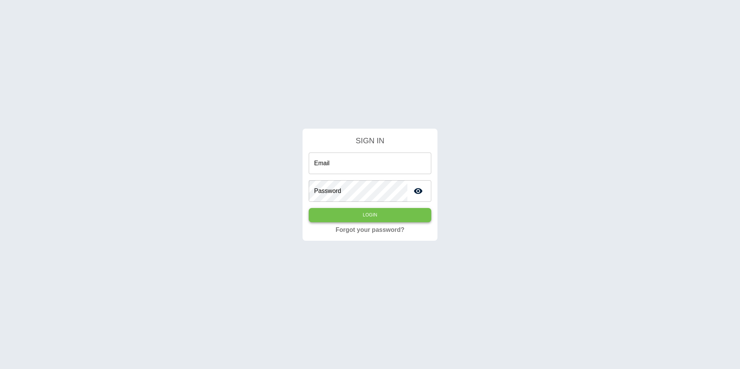
type input "**********"
click at [391, 220] on button "Login" at bounding box center [370, 215] width 123 height 14
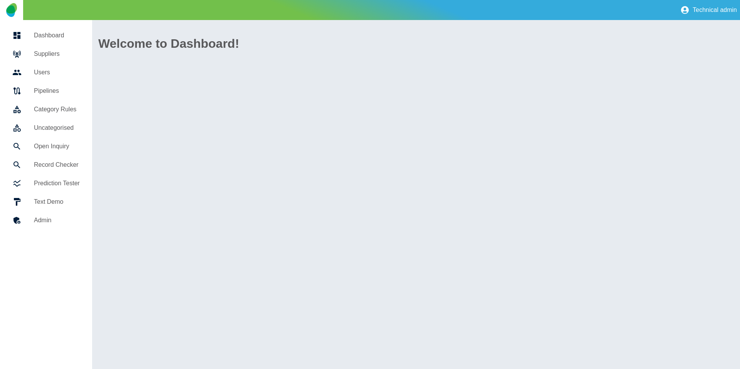
click at [62, 47] on link "Suppliers" at bounding box center [46, 54] width 80 height 18
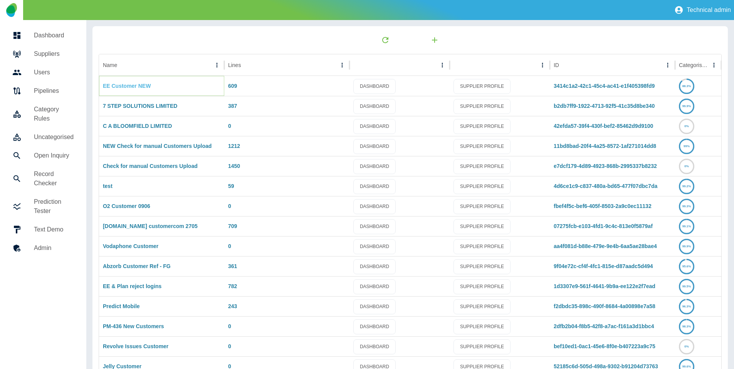
click at [141, 86] on link "EE Customer NEW" at bounding box center [127, 86] width 48 height 6
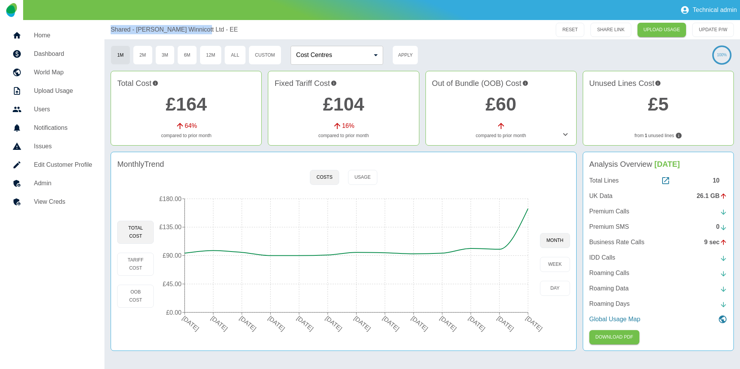
copy p "Shared - R J Winnicott Ltd - EE"
drag, startPoint x: 104, startPoint y: 32, endPoint x: 185, endPoint y: 34, distance: 81.3
click at [185, 34] on div "Shared - R J Winnicott Ltd - EE RESET SHARE LINK UPLOAD USAGE UPDATE P/W" at bounding box center [421, 29] width 635 height 19
click at [718, 181] on div "10" at bounding box center [720, 180] width 15 height 9
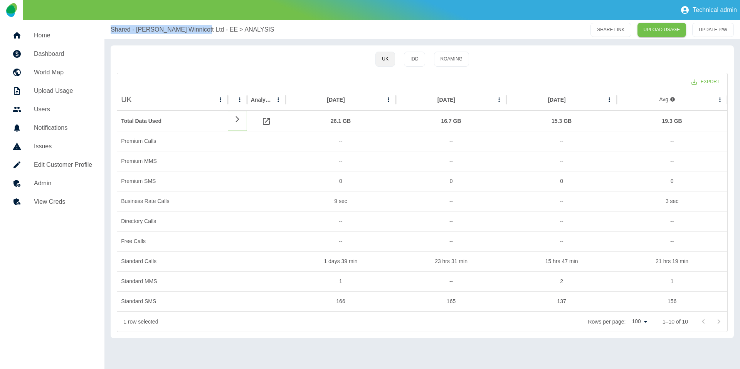
click at [239, 121] on icon at bounding box center [237, 119] width 9 height 7
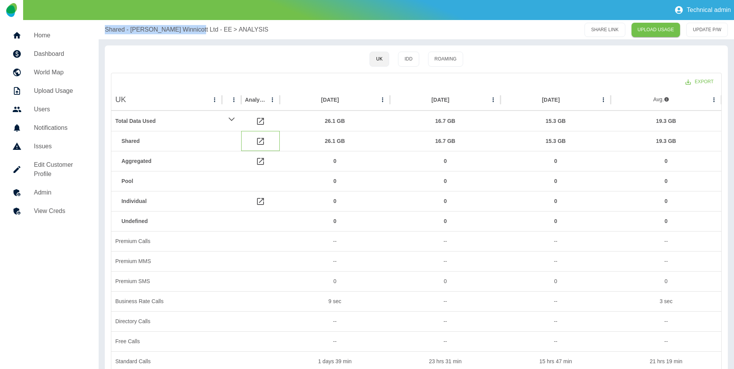
click at [262, 140] on icon at bounding box center [260, 141] width 9 height 9
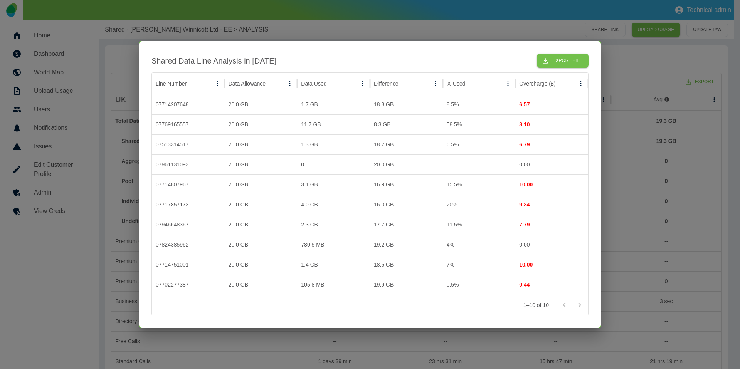
click at [318, 24] on div at bounding box center [370, 184] width 740 height 369
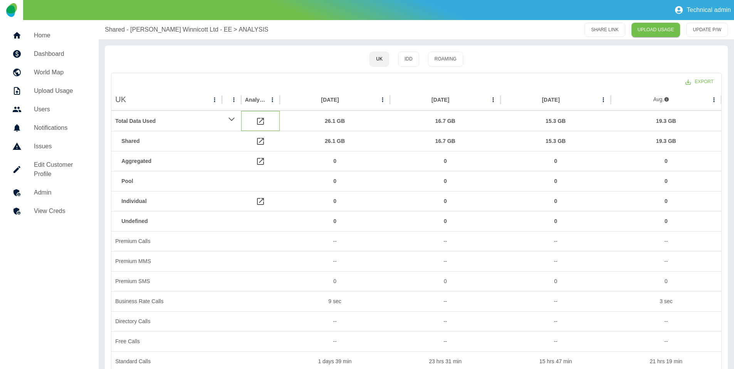
click at [260, 120] on icon at bounding box center [260, 121] width 9 height 9
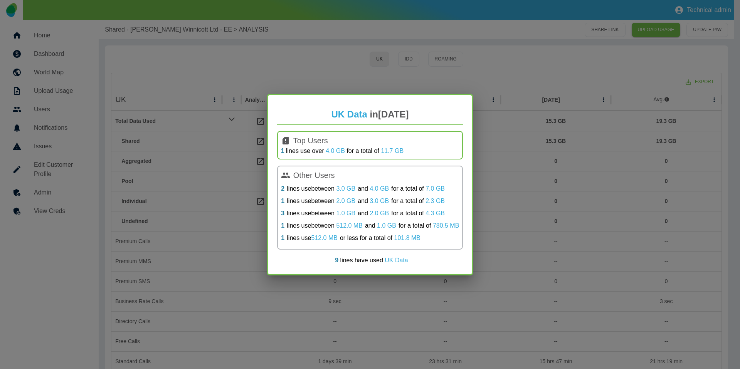
click at [312, 33] on div "UK Data in Jul 2025 Top Users 1 lines use over 4.0 GB for a total of 11.7 GB Ot…" at bounding box center [370, 184] width 740 height 369
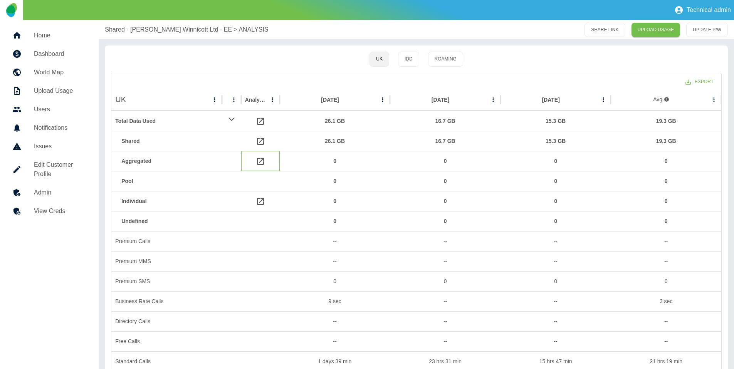
click at [261, 164] on icon at bounding box center [260, 161] width 9 height 9
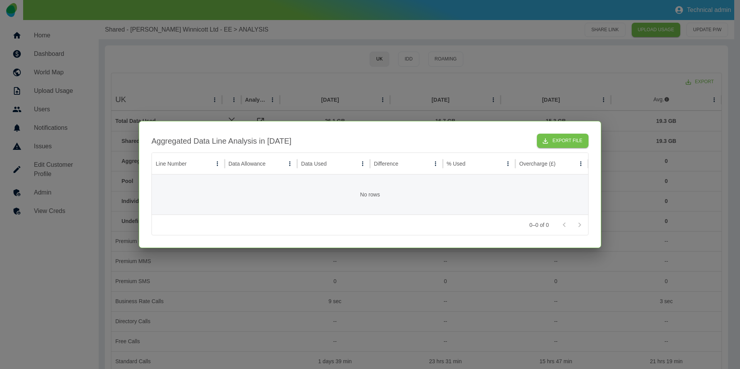
click at [320, 79] on div at bounding box center [370, 184] width 740 height 369
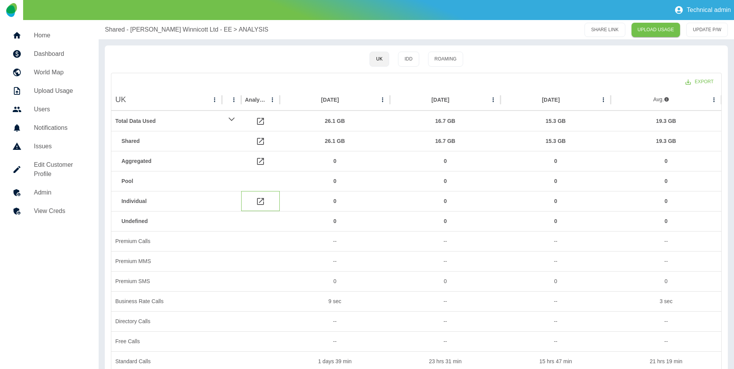
click at [258, 203] on icon at bounding box center [260, 201] width 9 height 9
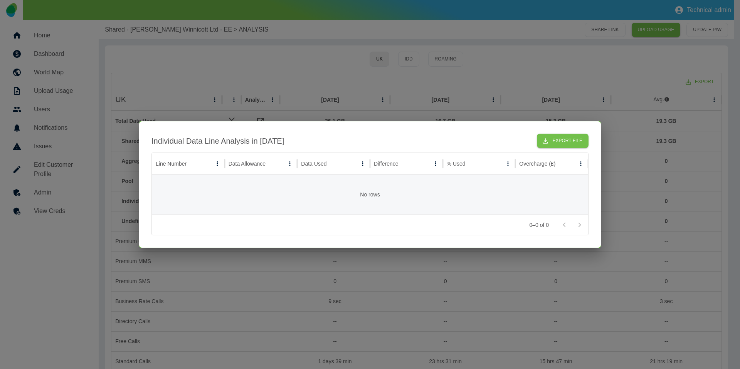
click at [310, 86] on div at bounding box center [370, 184] width 740 height 369
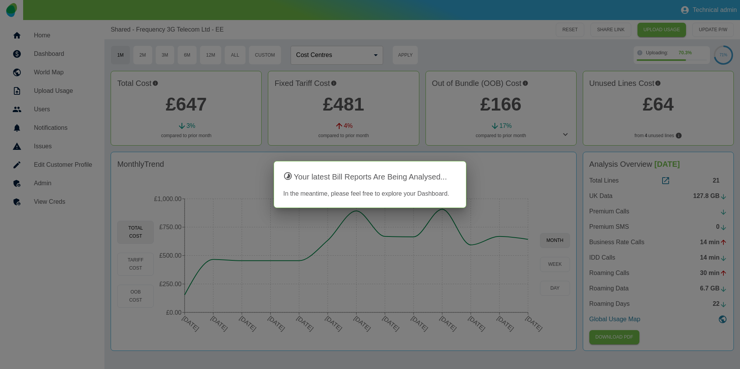
click at [464, 19] on div at bounding box center [370, 184] width 740 height 369
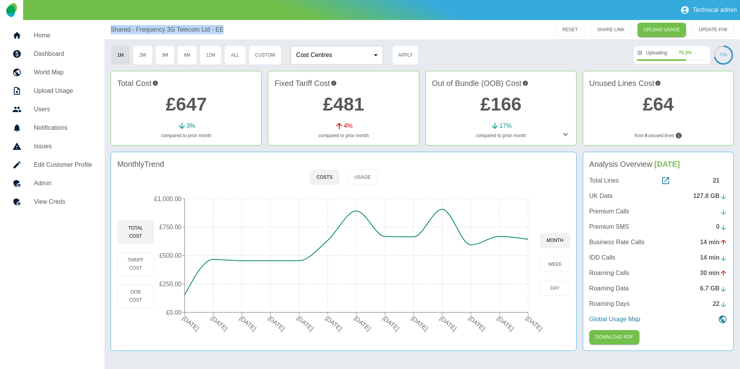
copy p "Shared - Frequency 3G Telecom Ltd - EE"
drag, startPoint x: 103, startPoint y: 31, endPoint x: 227, endPoint y: 31, distance: 123.7
click at [227, 31] on div "Home Dashboard World Map Upload Usage Users Notifications Issues Edit Customer …" at bounding box center [370, 194] width 740 height 349
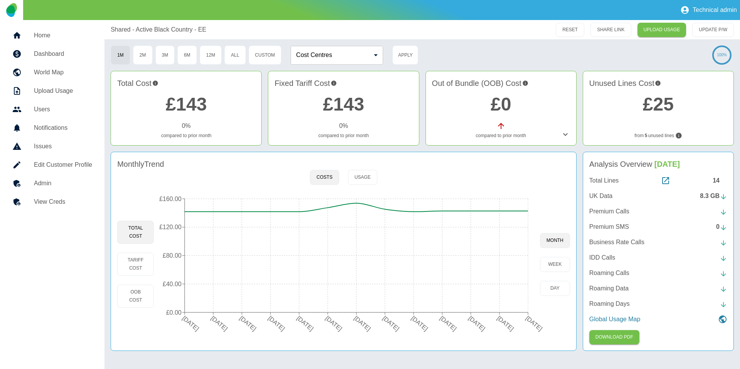
click at [718, 180] on div "14" at bounding box center [720, 180] width 15 height 9
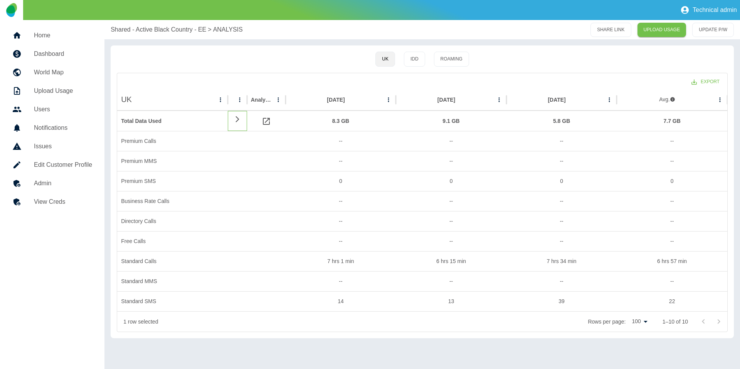
click at [239, 120] on icon at bounding box center [237, 119] width 9 height 7
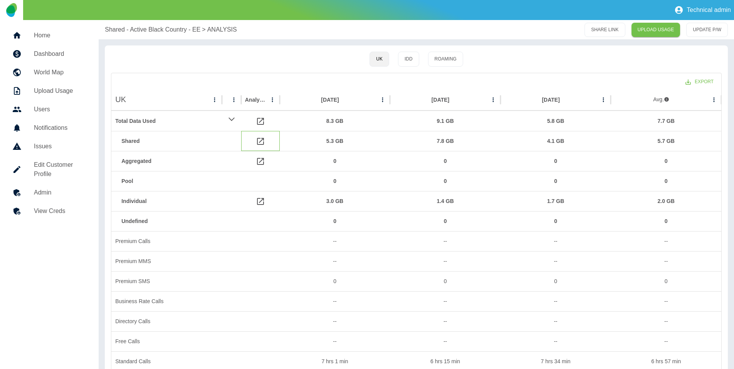
click at [260, 140] on icon at bounding box center [260, 141] width 9 height 9
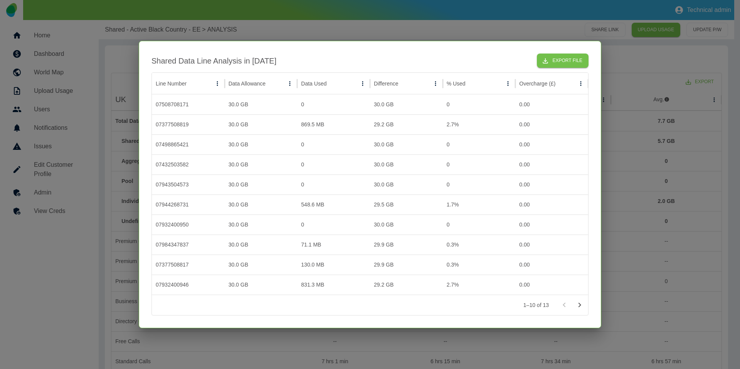
click at [269, 36] on div at bounding box center [370, 184] width 740 height 369
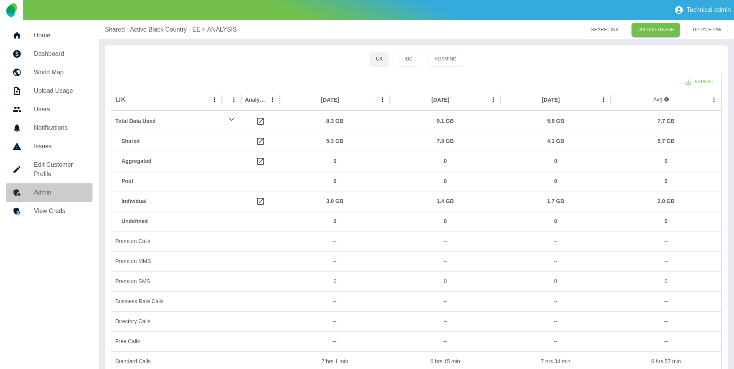
click at [47, 196] on h5 "Admin" at bounding box center [60, 192] width 52 height 9
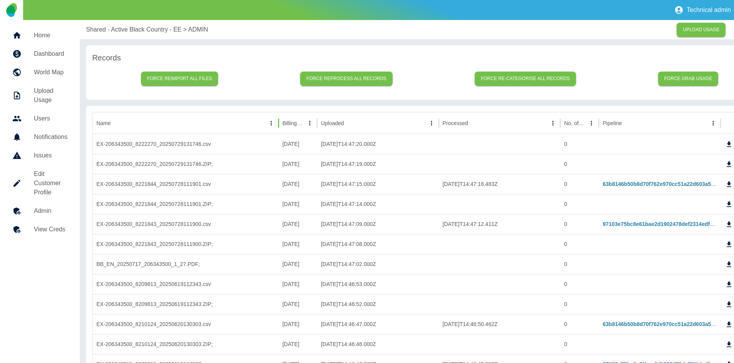
drag, startPoint x: 234, startPoint y: 123, endPoint x: 279, endPoint y: 123, distance: 45.5
click at [279, 123] on div at bounding box center [279, 124] width 4 height 22
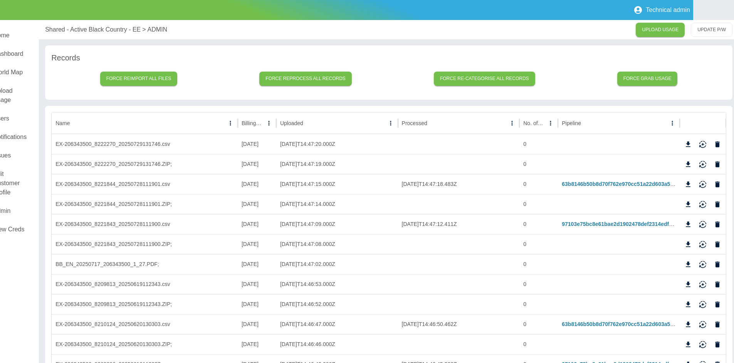
scroll to position [0, 45]
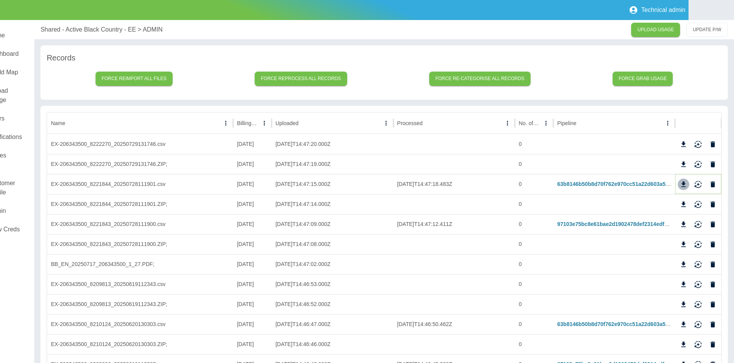
click at [681, 184] on icon "Download" at bounding box center [684, 185] width 8 height 8
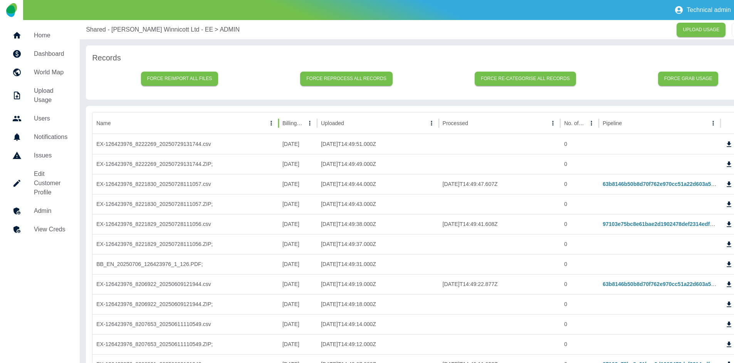
drag, startPoint x: 234, startPoint y: 124, endPoint x: 279, endPoint y: 123, distance: 45.5
click at [279, 123] on div at bounding box center [279, 124] width 4 height 22
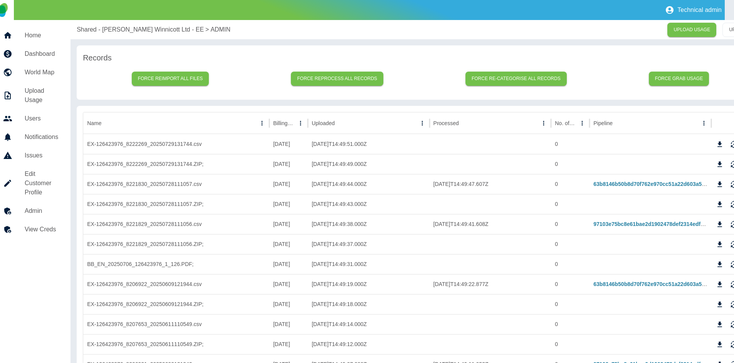
scroll to position [0, 10]
click at [720, 143] on icon "Download" at bounding box center [719, 145] width 8 height 8
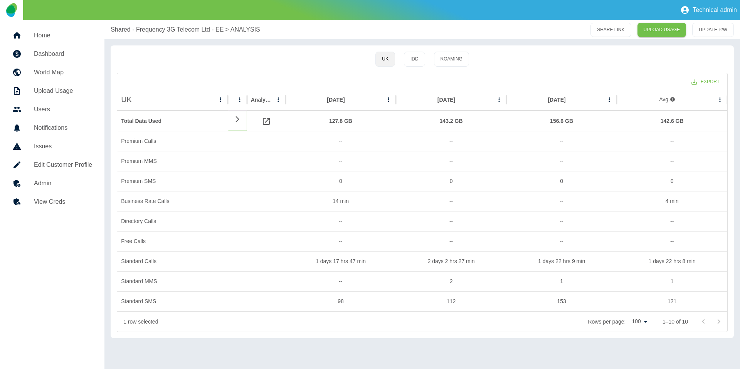
click at [236, 119] on icon at bounding box center [237, 119] width 9 height 7
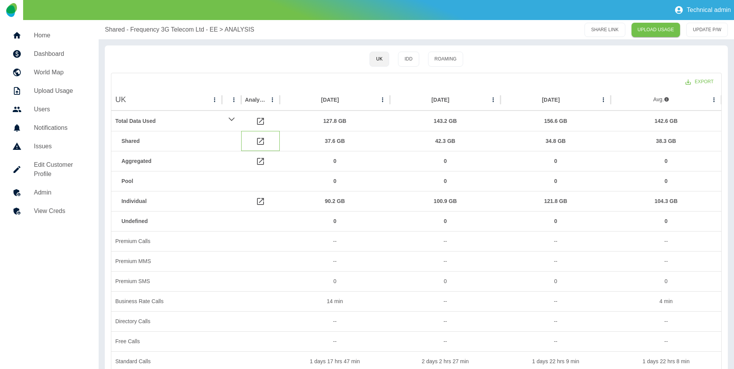
click at [261, 142] on icon at bounding box center [260, 141] width 9 height 9
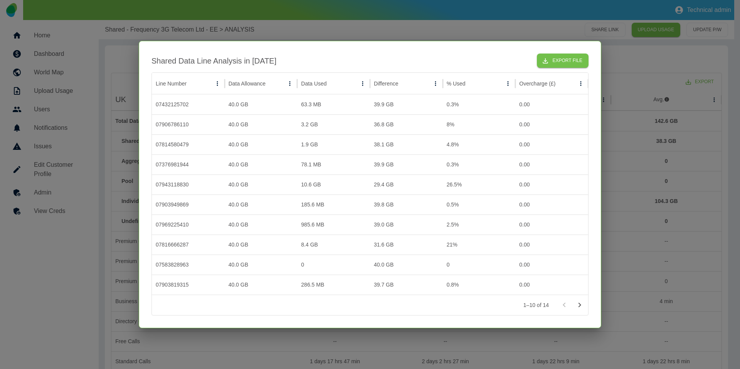
click at [620, 152] on div at bounding box center [370, 184] width 740 height 369
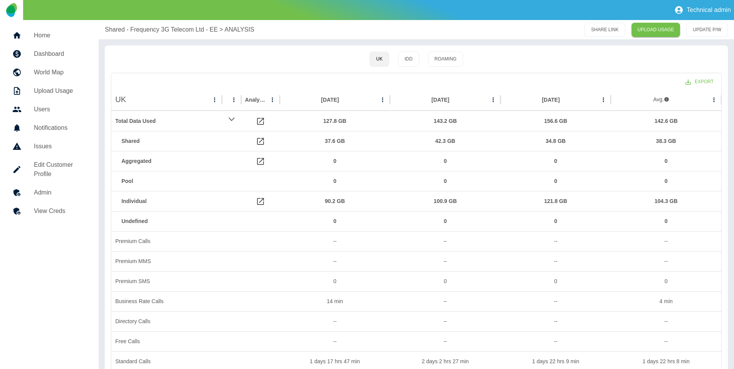
drag, startPoint x: 55, startPoint y: 191, endPoint x: 199, endPoint y: 74, distance: 186.0
click at [259, 140] on icon at bounding box center [260, 141] width 9 height 9
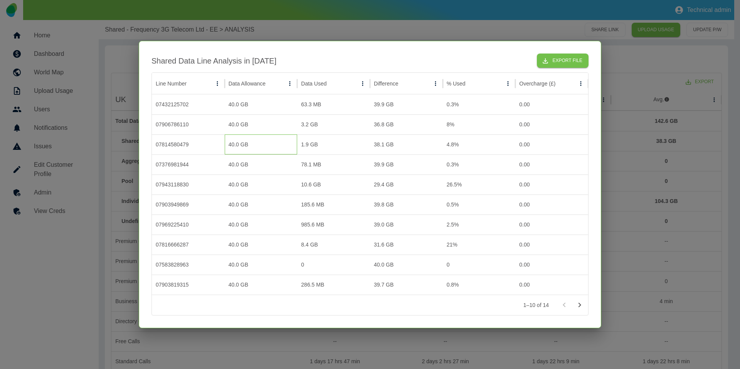
click at [262, 140] on div "40.0 GB" at bounding box center [261, 144] width 73 height 20
click at [323, 37] on div at bounding box center [370, 184] width 740 height 369
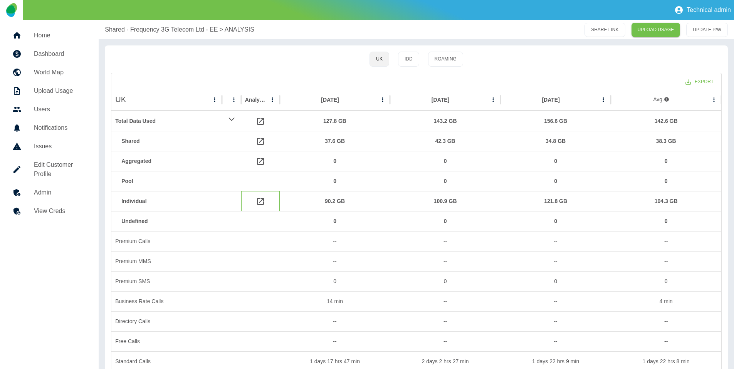
click at [259, 201] on icon at bounding box center [260, 201] width 9 height 9
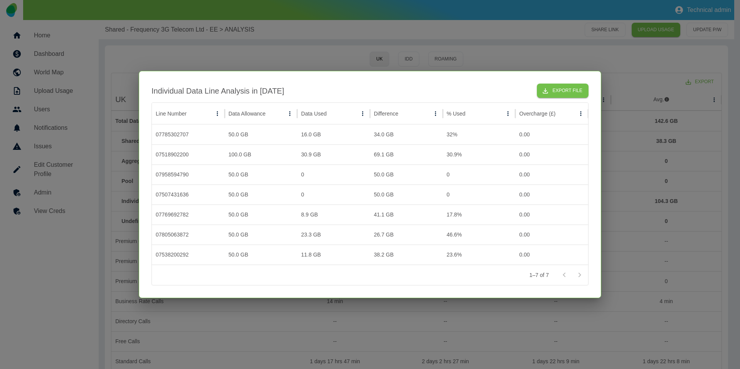
click at [325, 58] on div at bounding box center [370, 184] width 740 height 369
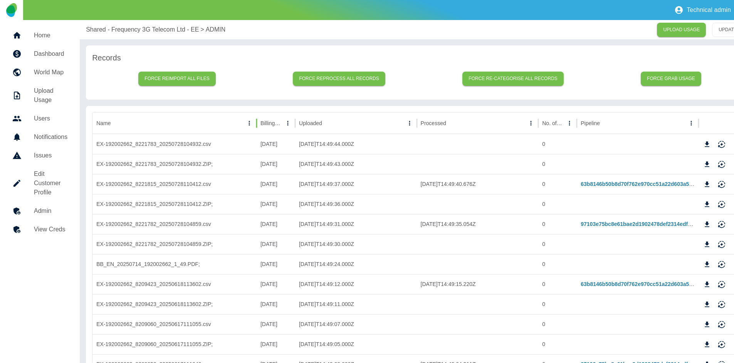
drag, startPoint x: 232, startPoint y: 124, endPoint x: 256, endPoint y: 121, distance: 23.7
click at [256, 121] on div at bounding box center [257, 124] width 4 height 22
click at [707, 182] on icon "Download" at bounding box center [710, 185] width 8 height 8
click at [709, 141] on icon "Download" at bounding box center [709, 143] width 5 height 5
click at [628, 12] on div "Technical admin" at bounding box center [367, 10] width 734 height 20
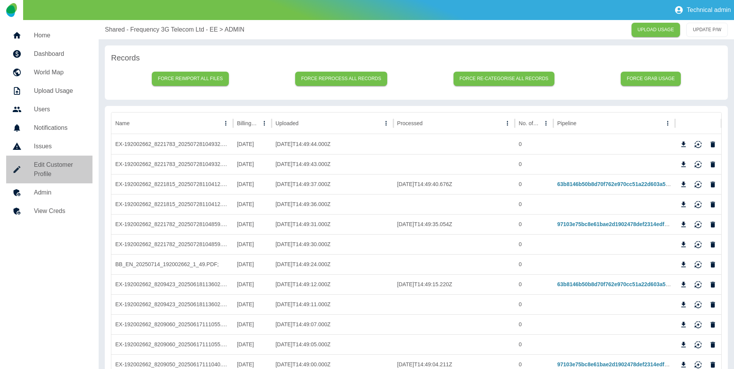
click at [58, 175] on h5 "Edit Customer Profile" at bounding box center [60, 169] width 52 height 18
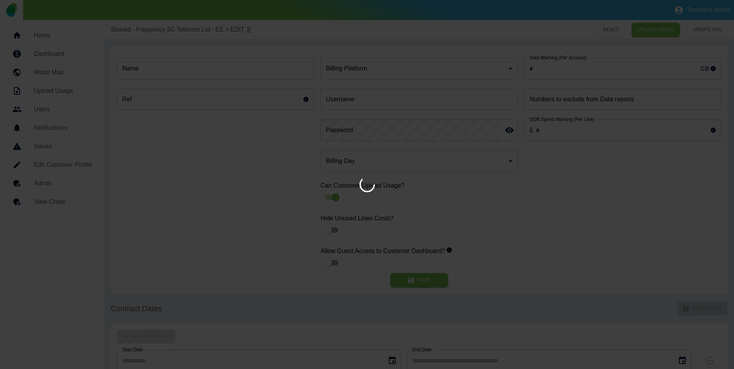
type input "*"
type input "**********"
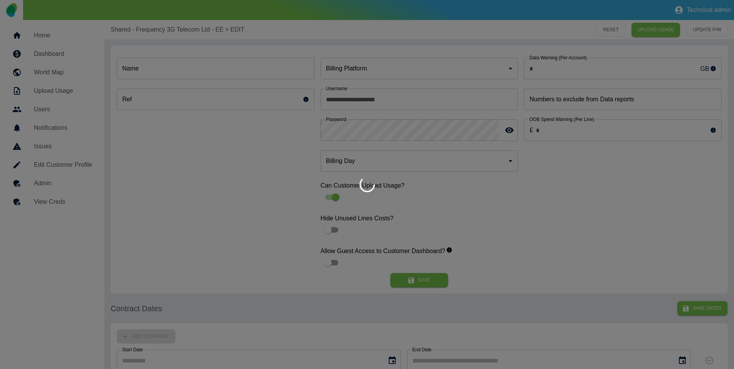
type input "**********"
type input "*"
type input "*********"
type input "*"
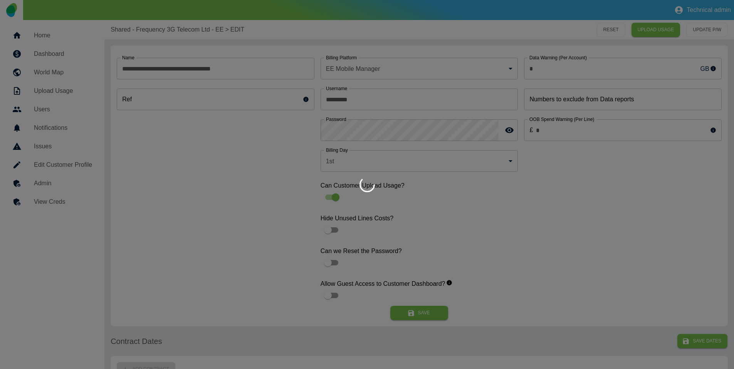
scroll to position [399, 0]
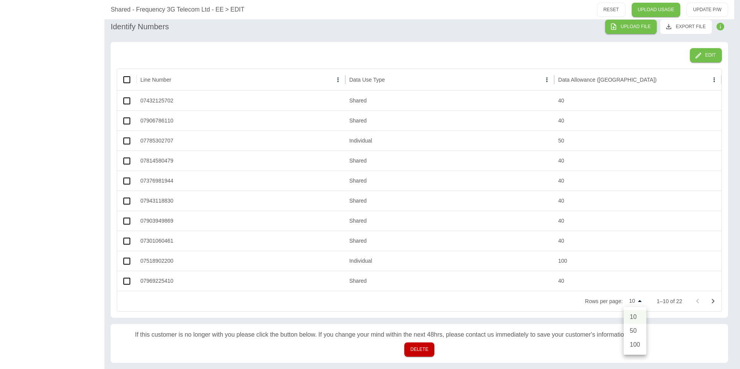
click at [633, 347] on li "100" at bounding box center [634, 345] width 23 height 14
type input "***"
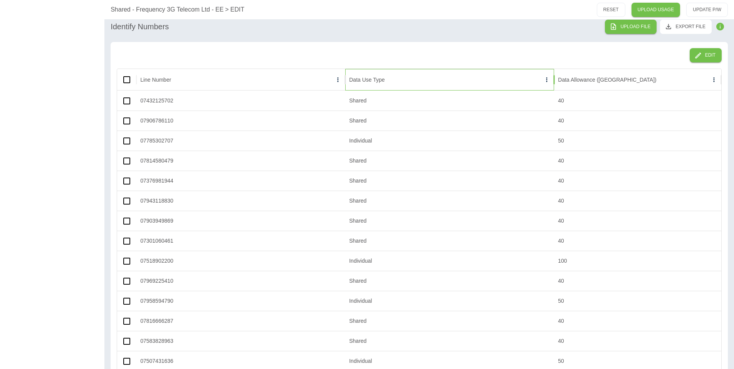
click at [361, 80] on div "Data Use Type" at bounding box center [366, 80] width 35 height 6
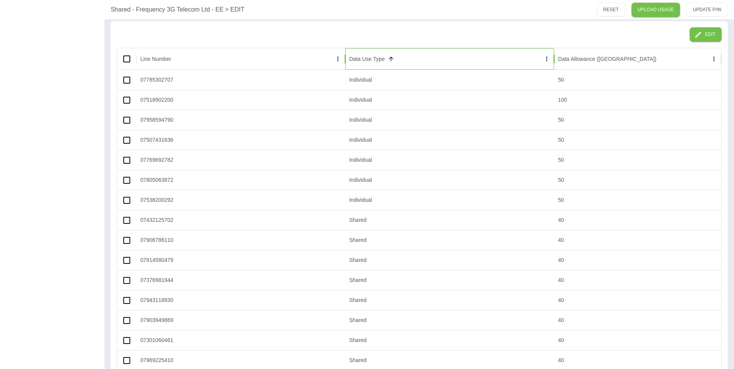
scroll to position [415, 0]
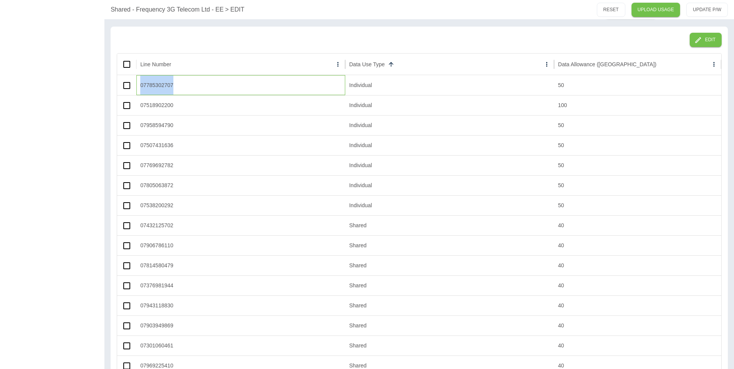
drag, startPoint x: 183, startPoint y: 86, endPoint x: 138, endPoint y: 81, distance: 46.1
click at [138, 81] on div "07785302707" at bounding box center [240, 85] width 209 height 20
copy div "07785302707"
drag, startPoint x: 174, startPoint y: 104, endPoint x: 143, endPoint y: 105, distance: 30.8
click at [143, 105] on div "07518902200" at bounding box center [240, 105] width 209 height 20
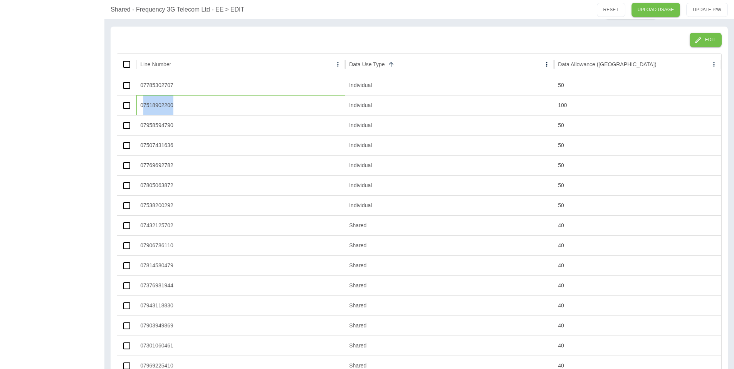
copy div "7518902200"
copy div "7958594790"
drag, startPoint x: 181, startPoint y: 127, endPoint x: 144, endPoint y: 126, distance: 37.0
click at [144, 126] on div "07958594790" at bounding box center [240, 125] width 209 height 20
copy div "7507431636"
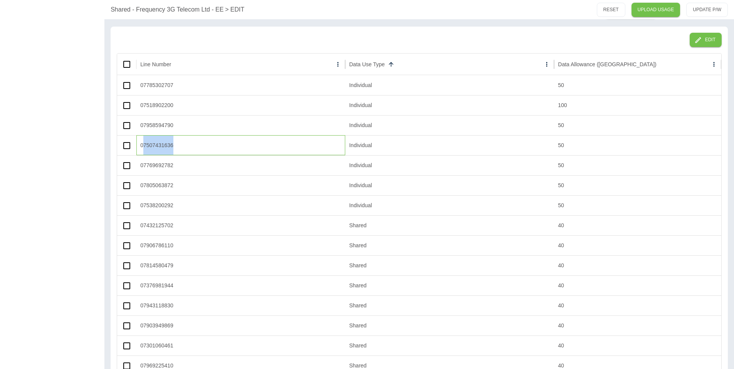
drag, startPoint x: 162, startPoint y: 145, endPoint x: 144, endPoint y: 145, distance: 18.1
click at [144, 145] on div "07507431636" at bounding box center [240, 145] width 209 height 20
copy div "7769692782"
drag, startPoint x: 178, startPoint y: 165, endPoint x: 143, endPoint y: 164, distance: 34.3
click at [143, 164] on div "07769692782" at bounding box center [240, 165] width 209 height 20
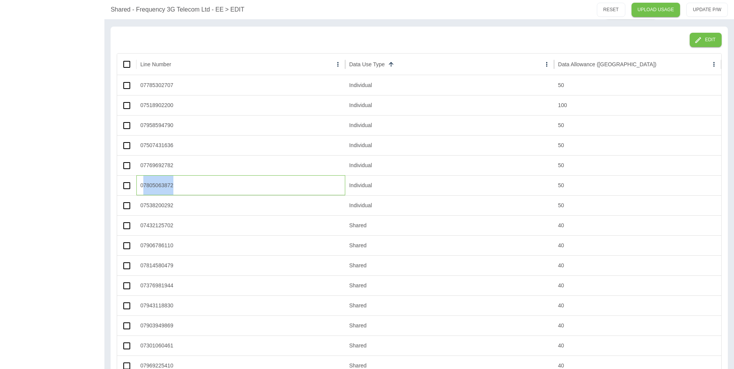
copy div "7805063872"
drag, startPoint x: 176, startPoint y: 182, endPoint x: 144, endPoint y: 183, distance: 32.4
click at [144, 183] on div "07805063872" at bounding box center [240, 185] width 209 height 20
copy div "7538200292"
drag, startPoint x: 174, startPoint y: 200, endPoint x: 143, endPoint y: 202, distance: 30.5
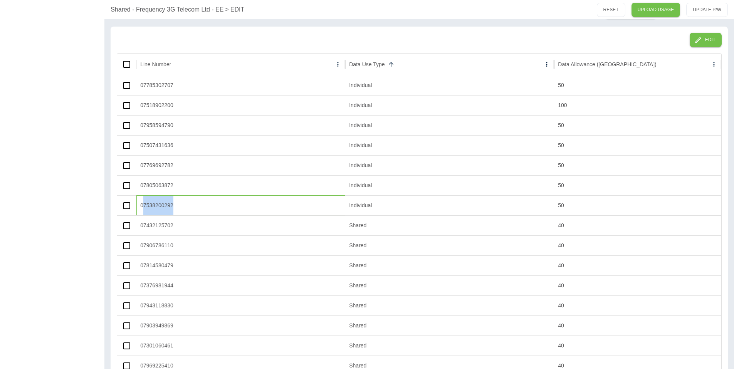
click at [143, 202] on div "07538200292" at bounding box center [240, 205] width 209 height 20
